Goal: Transaction & Acquisition: Purchase product/service

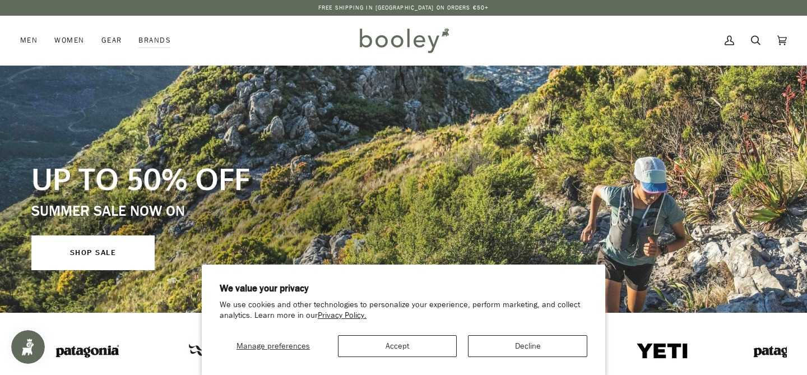
scroll to position [22, 0]
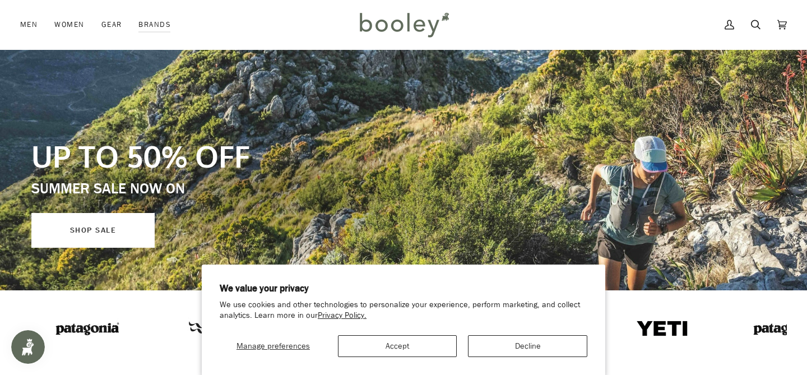
click at [126, 233] on link "SHOP SALE" at bounding box center [92, 230] width 123 height 35
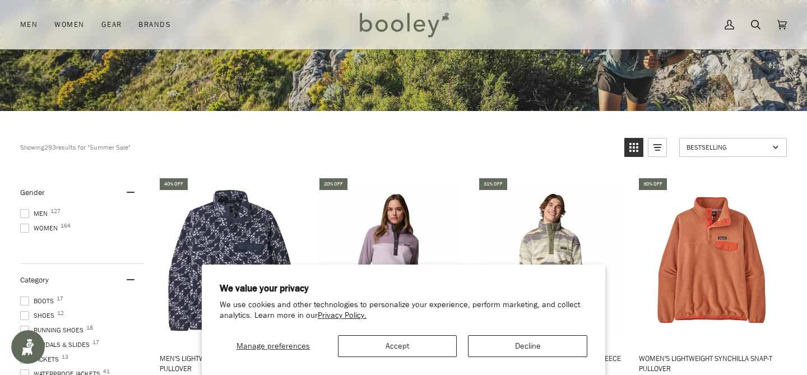
scroll to position [224, 0]
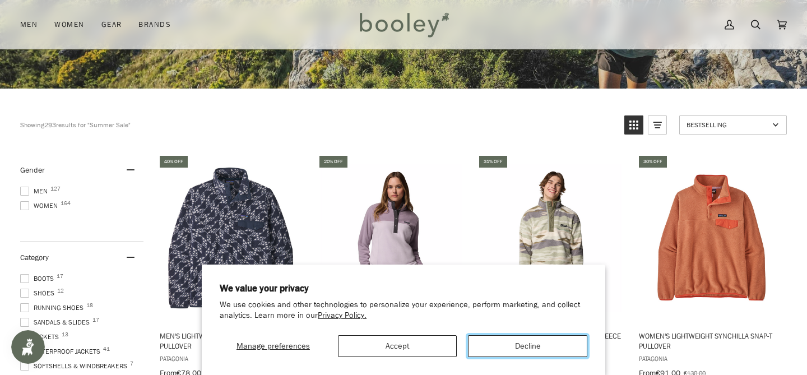
click at [521, 341] on button "Decline" at bounding box center [527, 346] width 119 height 22
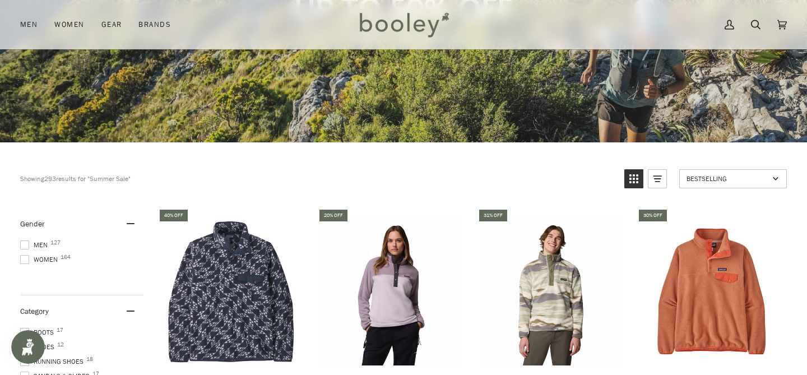
scroll to position [191, 0]
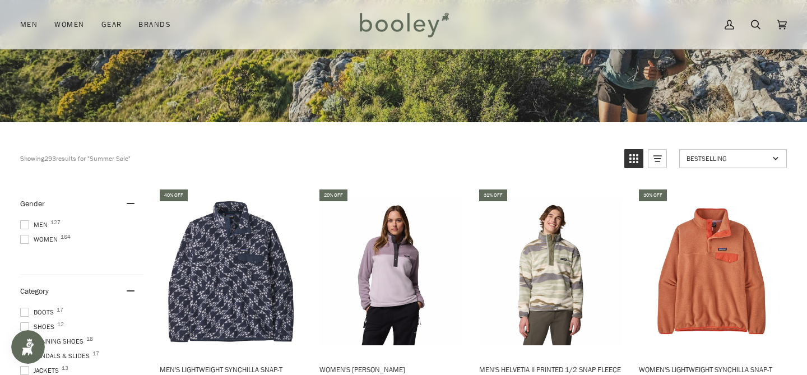
click at [26, 237] on span at bounding box center [24, 239] width 9 height 9
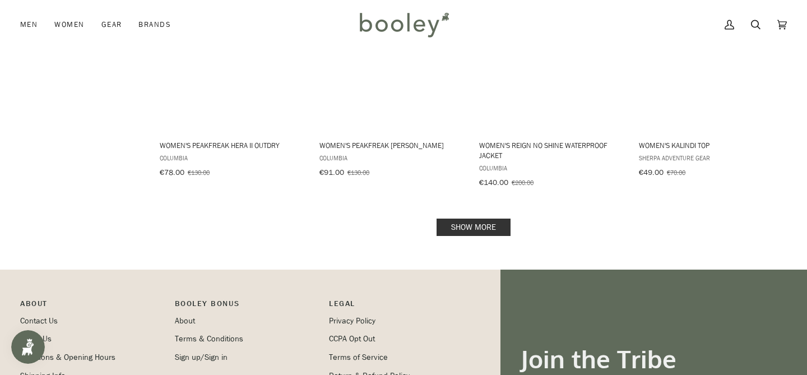
scroll to position [1415, 0]
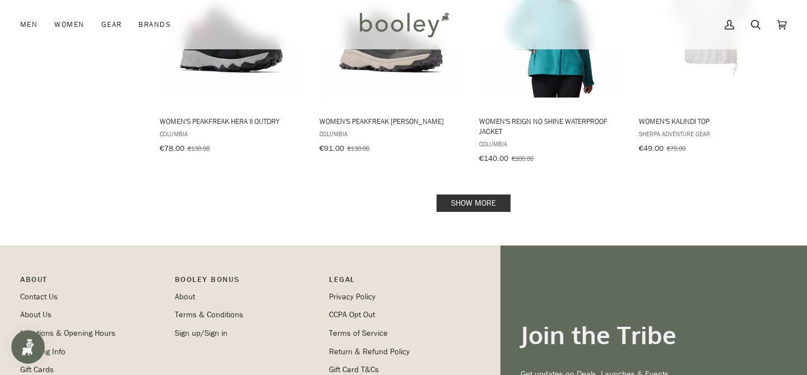
click at [458, 194] on link "Show more" at bounding box center [474, 202] width 74 height 17
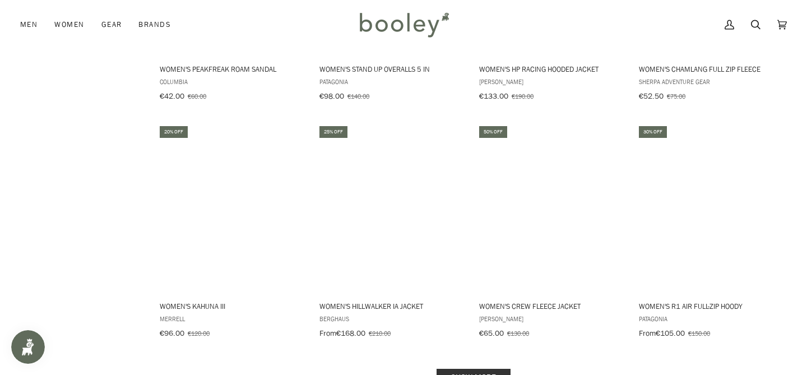
scroll to position [2503, 0]
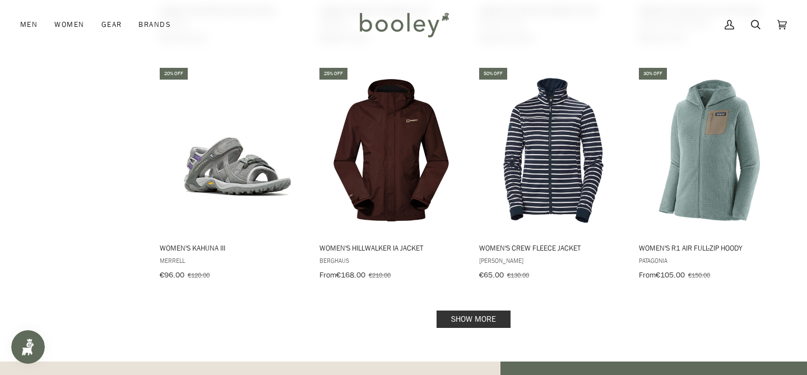
click at [457, 311] on link "Show more" at bounding box center [474, 319] width 74 height 17
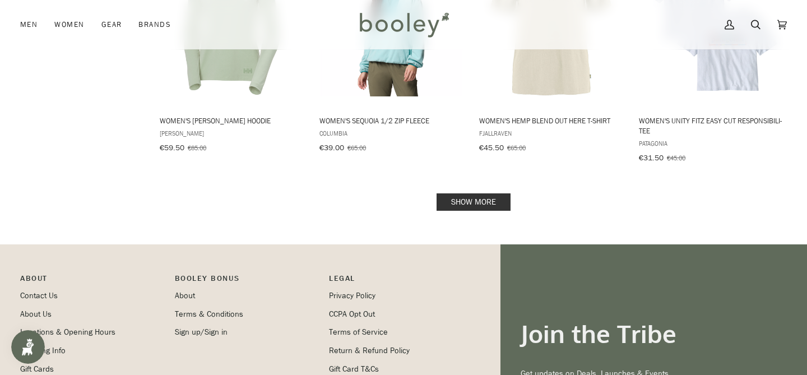
scroll to position [3848, 0]
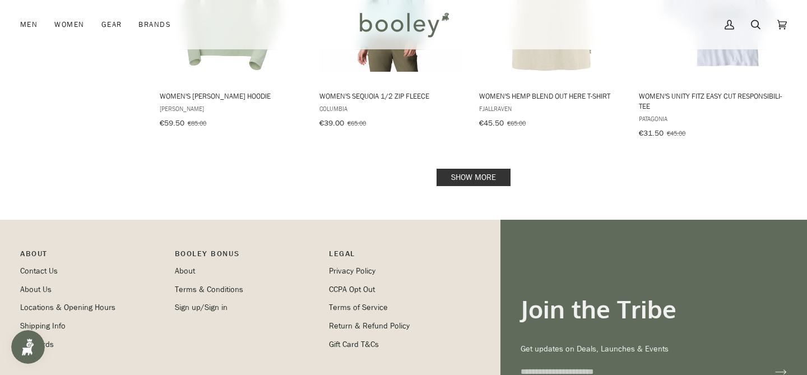
click at [483, 169] on link "Show more" at bounding box center [474, 177] width 74 height 17
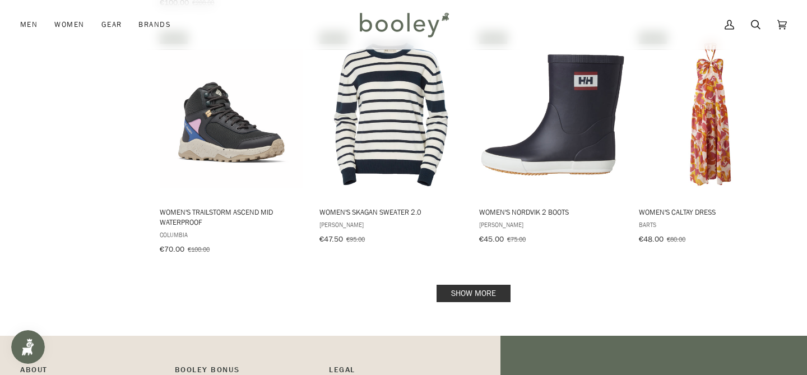
scroll to position [4946, 0]
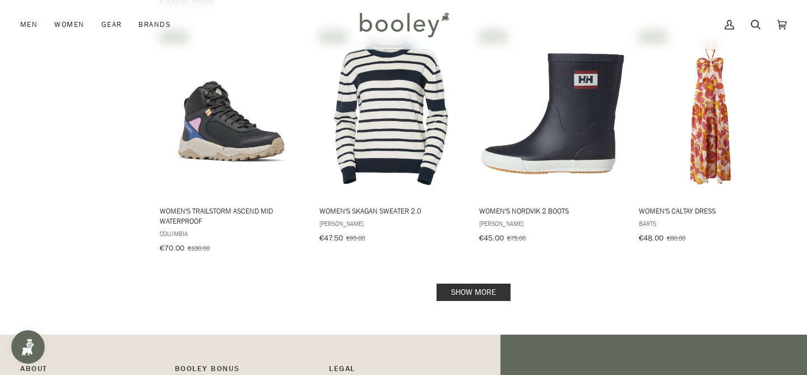
click at [478, 284] on link "Show more" at bounding box center [474, 292] width 74 height 17
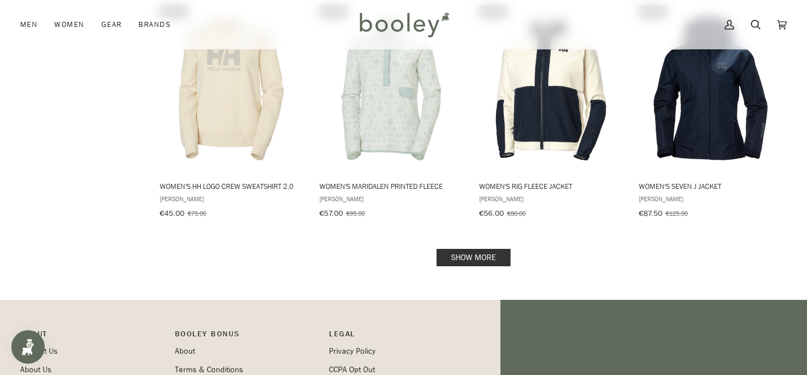
scroll to position [6180, 0]
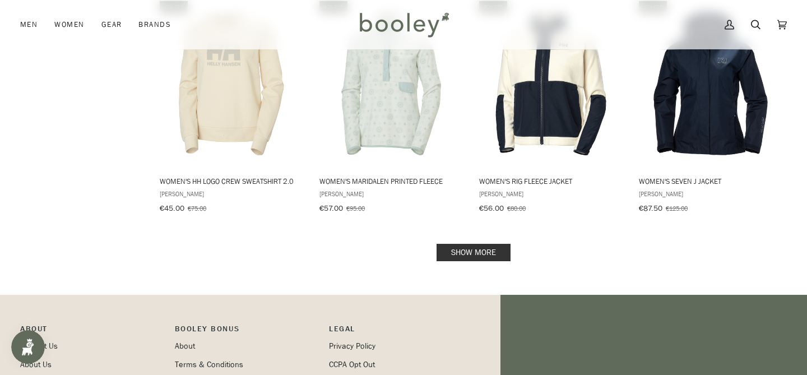
click at [478, 244] on link "Show more" at bounding box center [474, 252] width 74 height 17
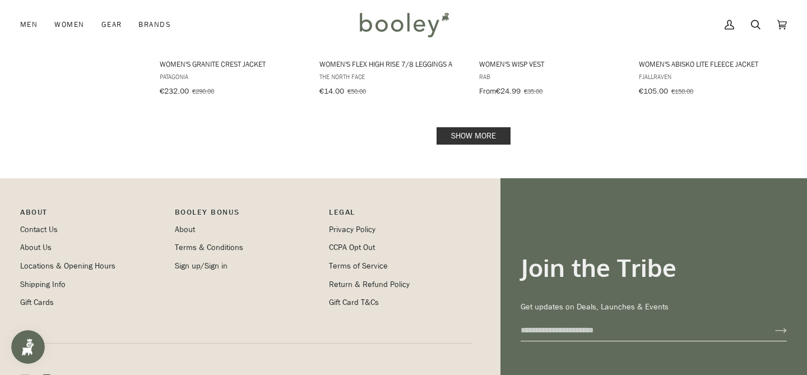
scroll to position [7458, 0]
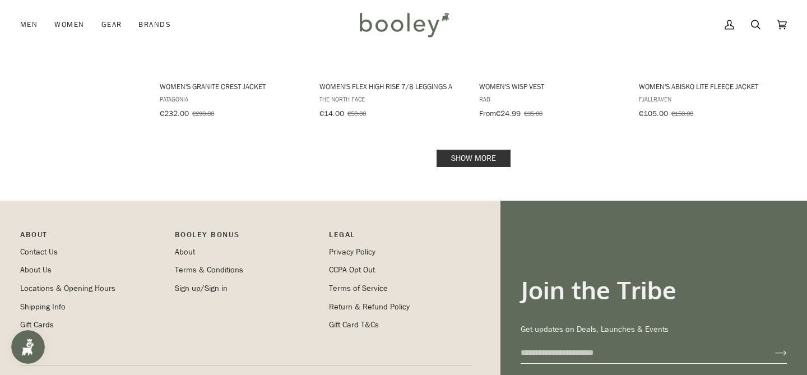
click at [488, 150] on link "Show more" at bounding box center [474, 158] width 74 height 17
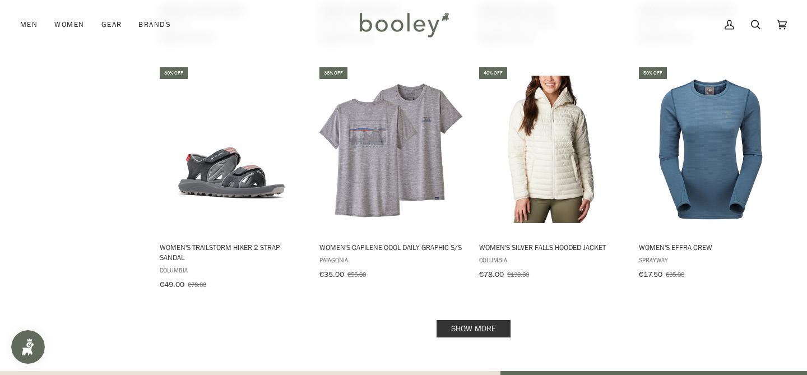
scroll to position [8534, 0]
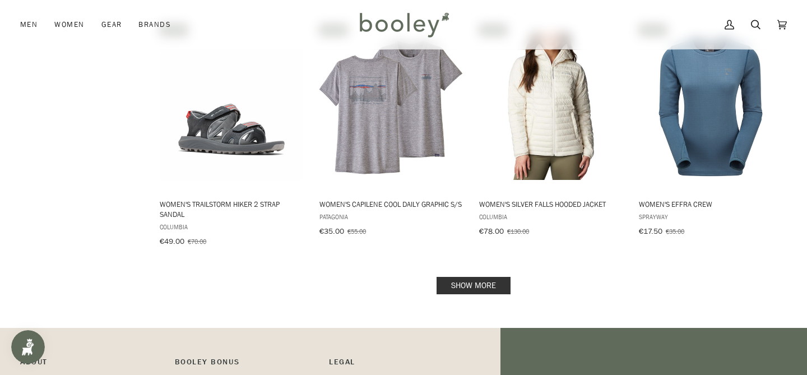
click at [483, 277] on link "Show more" at bounding box center [474, 285] width 74 height 17
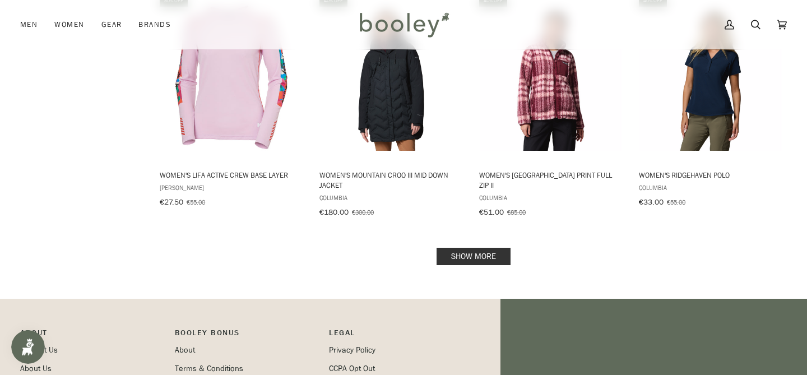
scroll to position [9767, 0]
click at [486, 247] on link "Show more" at bounding box center [474, 255] width 74 height 17
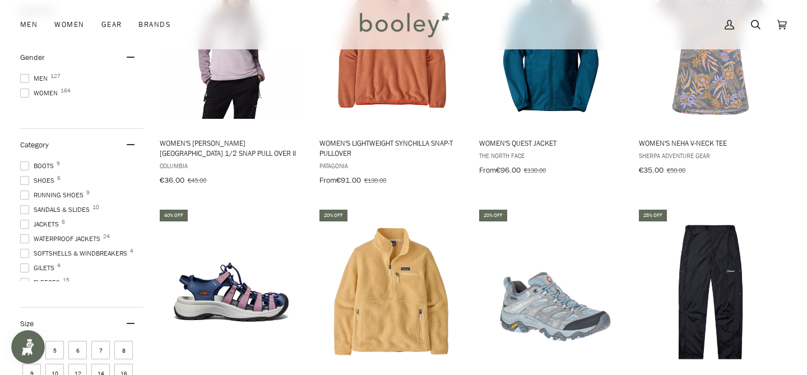
scroll to position [425, 0]
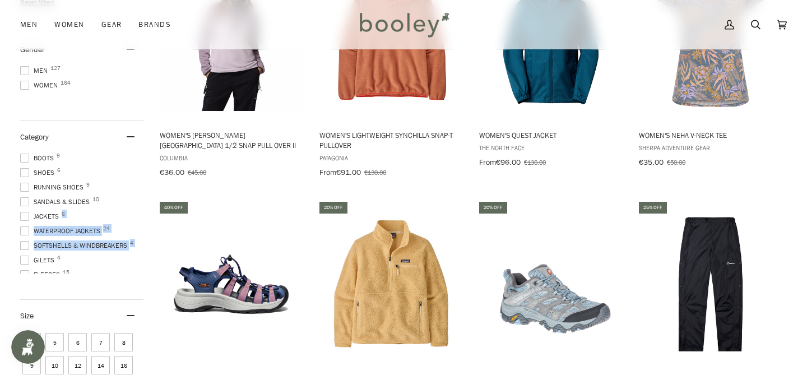
drag, startPoint x: 57, startPoint y: 249, endPoint x: 57, endPoint y: 208, distance: 40.9
click at [57, 209] on ul "Boots 9 Shoes 6 Running Shoes 9 Sandals & Slides 10 Jackets 6 Waterproof Jacket…" at bounding box center [81, 213] width 123 height 121
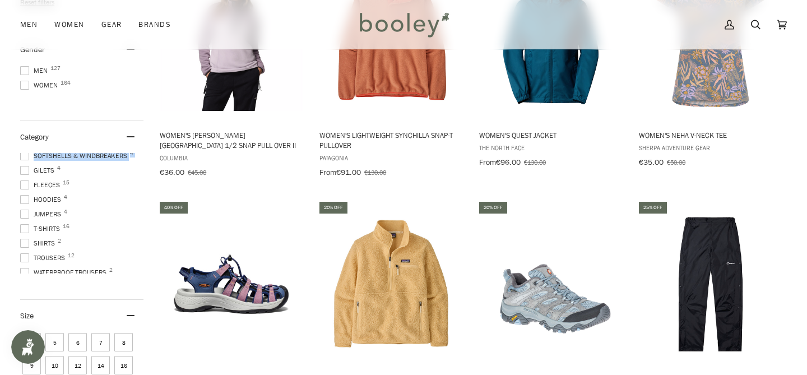
scroll to position [112, 0]
click at [28, 231] on span at bounding box center [24, 235] width 9 height 9
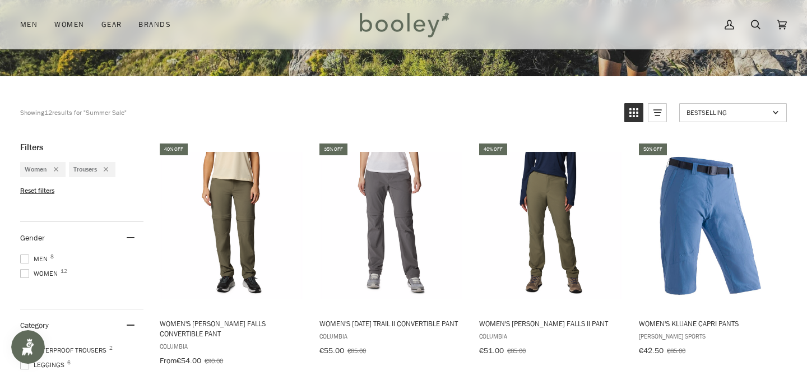
scroll to position [238, 0]
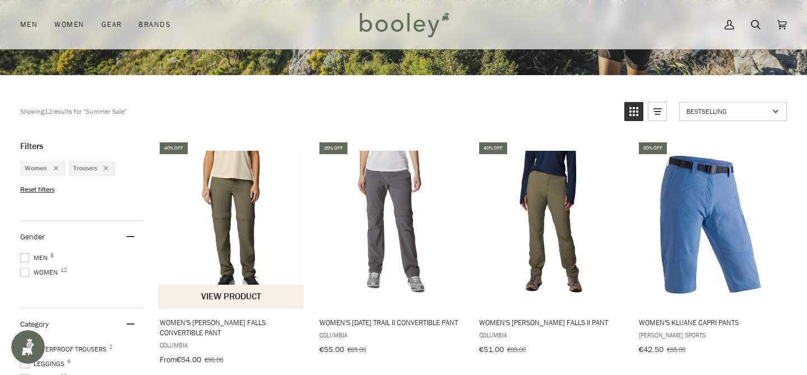
click at [243, 240] on img "Women's Leslie Falls Convertible Pant" at bounding box center [231, 224] width 147 height 147
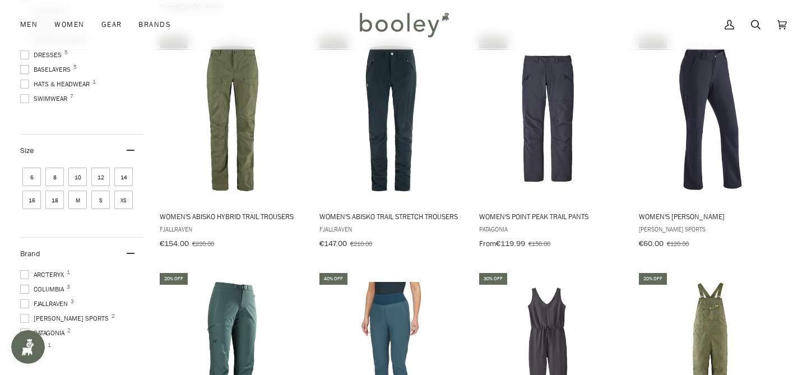
scroll to position [596, 0]
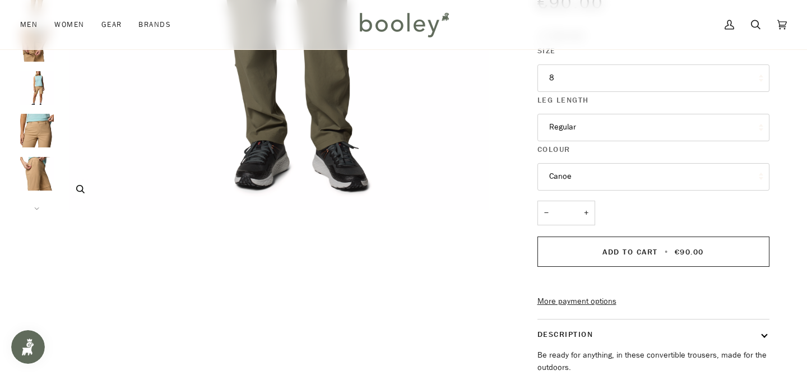
scroll to position [314, 0]
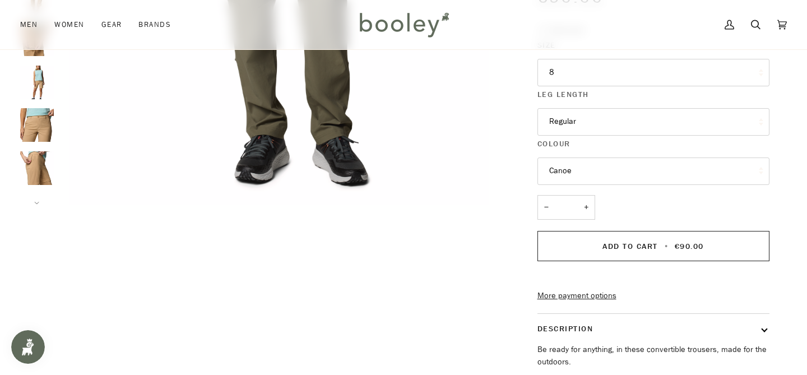
click at [560, 158] on button "Canoe" at bounding box center [654, 171] width 232 height 27
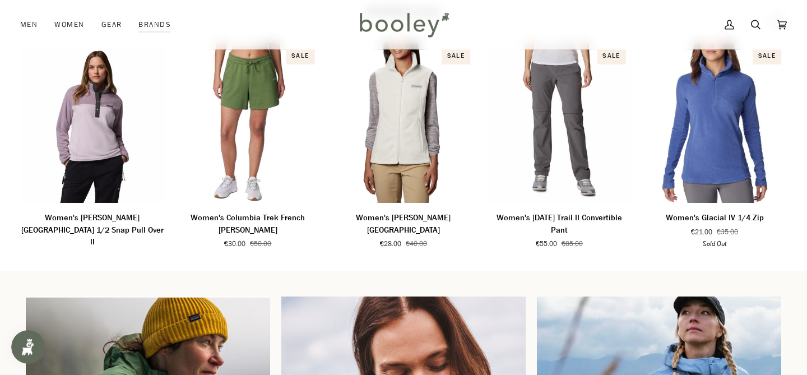
scroll to position [1846, 0]
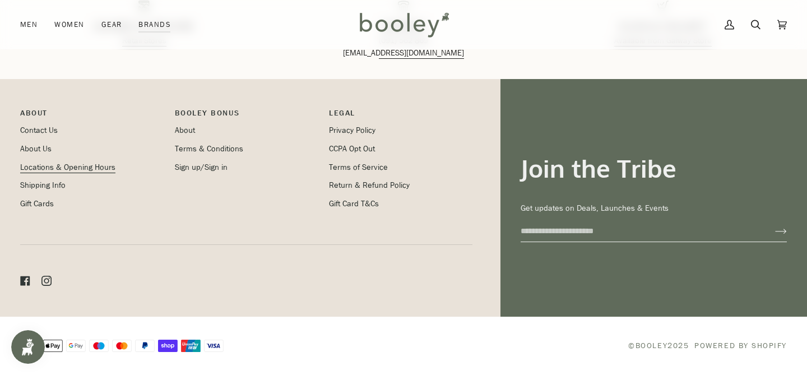
click at [52, 165] on link "Locations & Opening Hours" at bounding box center [67, 167] width 95 height 11
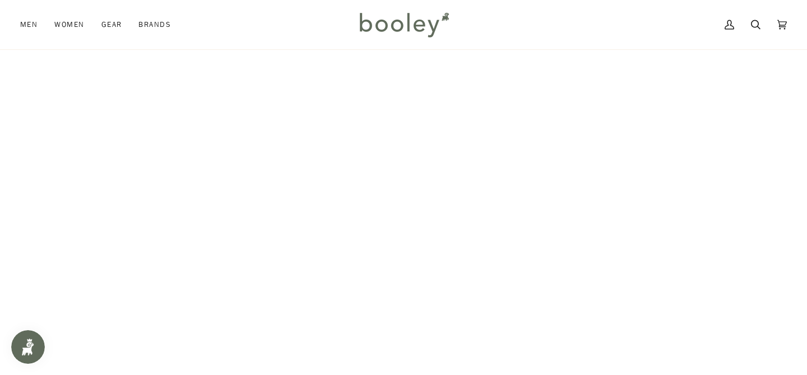
scroll to position [135, 0]
